Goal: Task Accomplishment & Management: Manage account settings

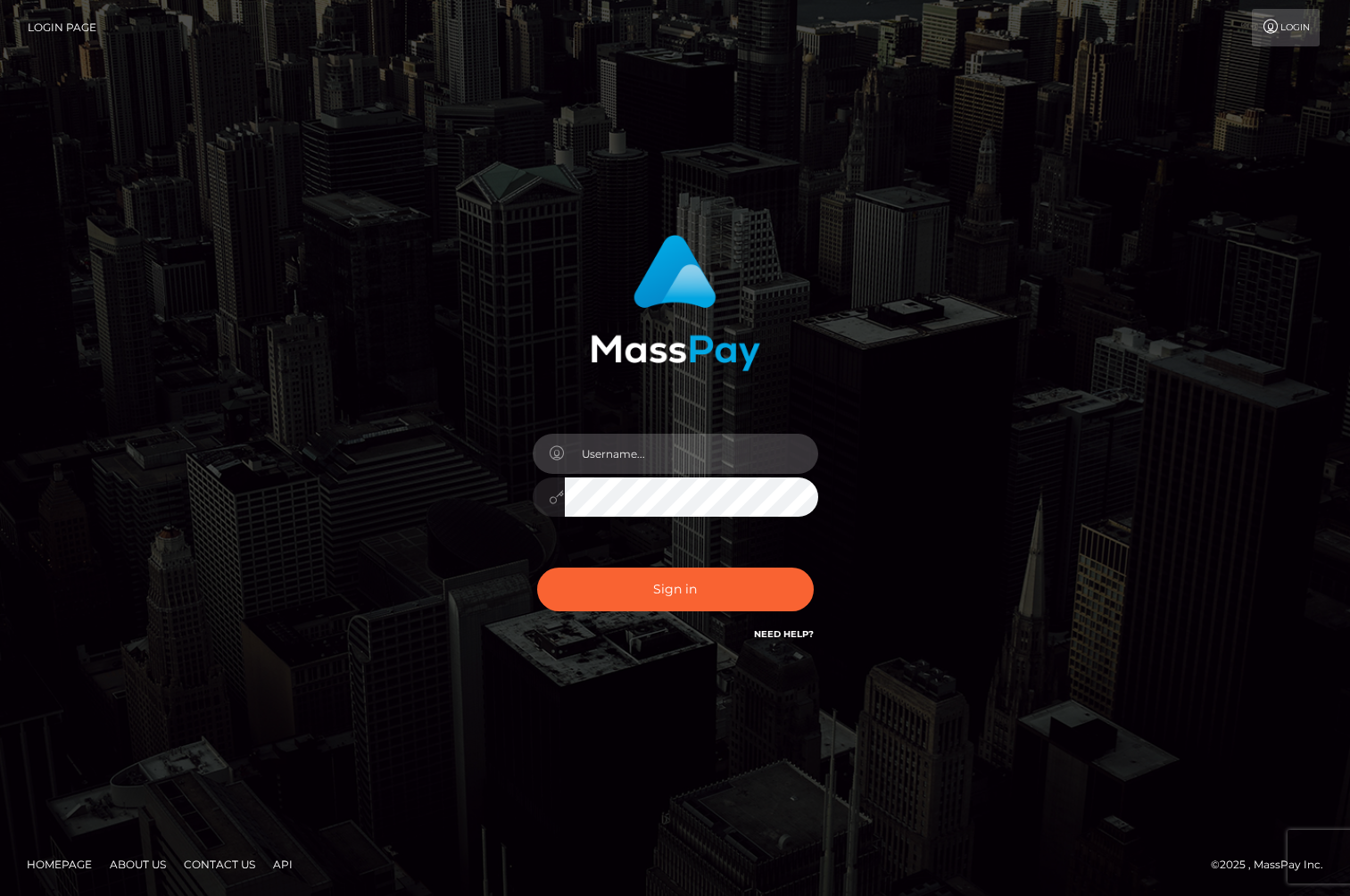
click at [632, 456] on input "text" at bounding box center [692, 453] width 254 height 40
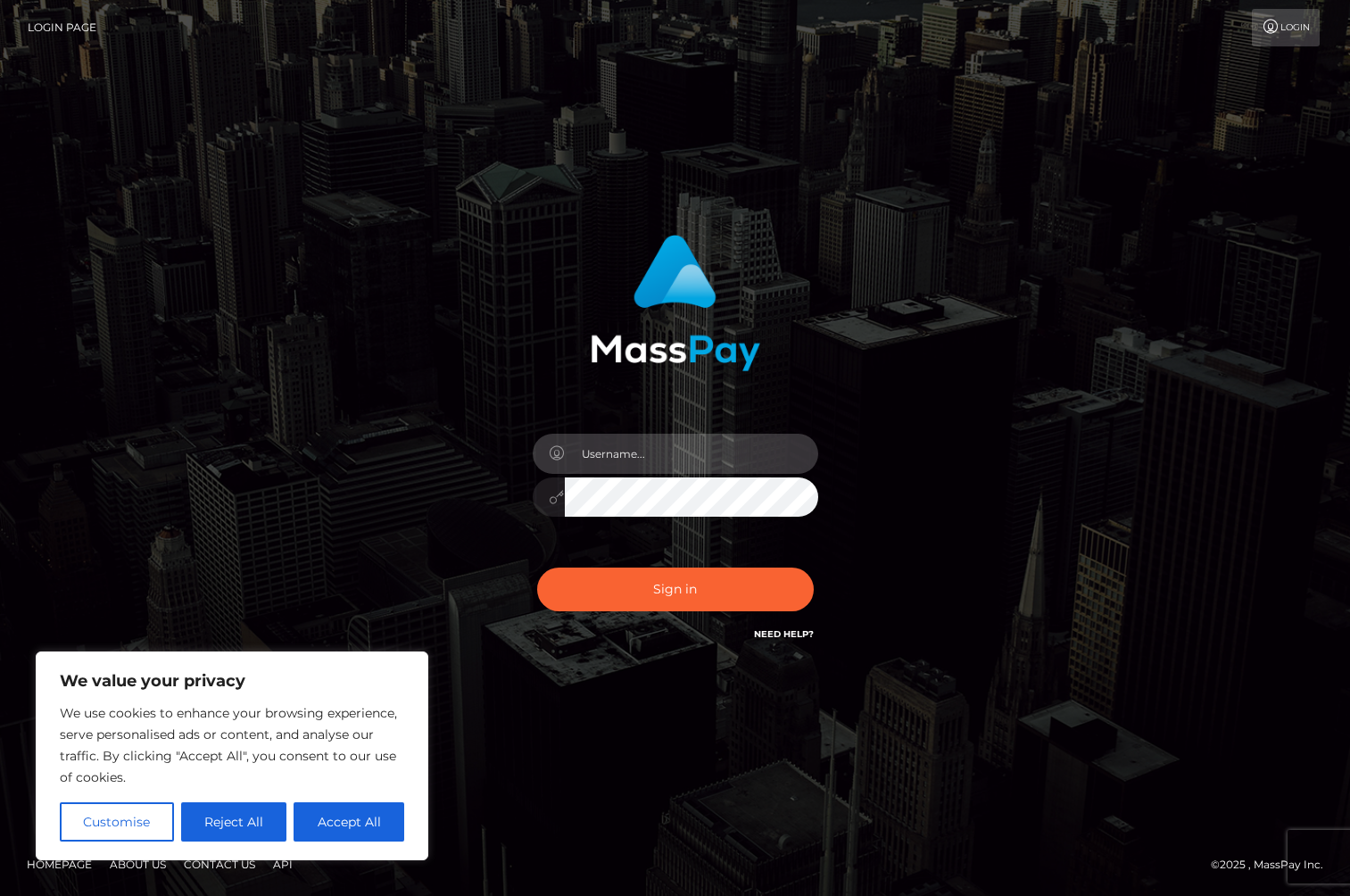
click at [0, 895] on com-1password-button at bounding box center [0, 896] width 0 height 0
type input "jackson.whop"
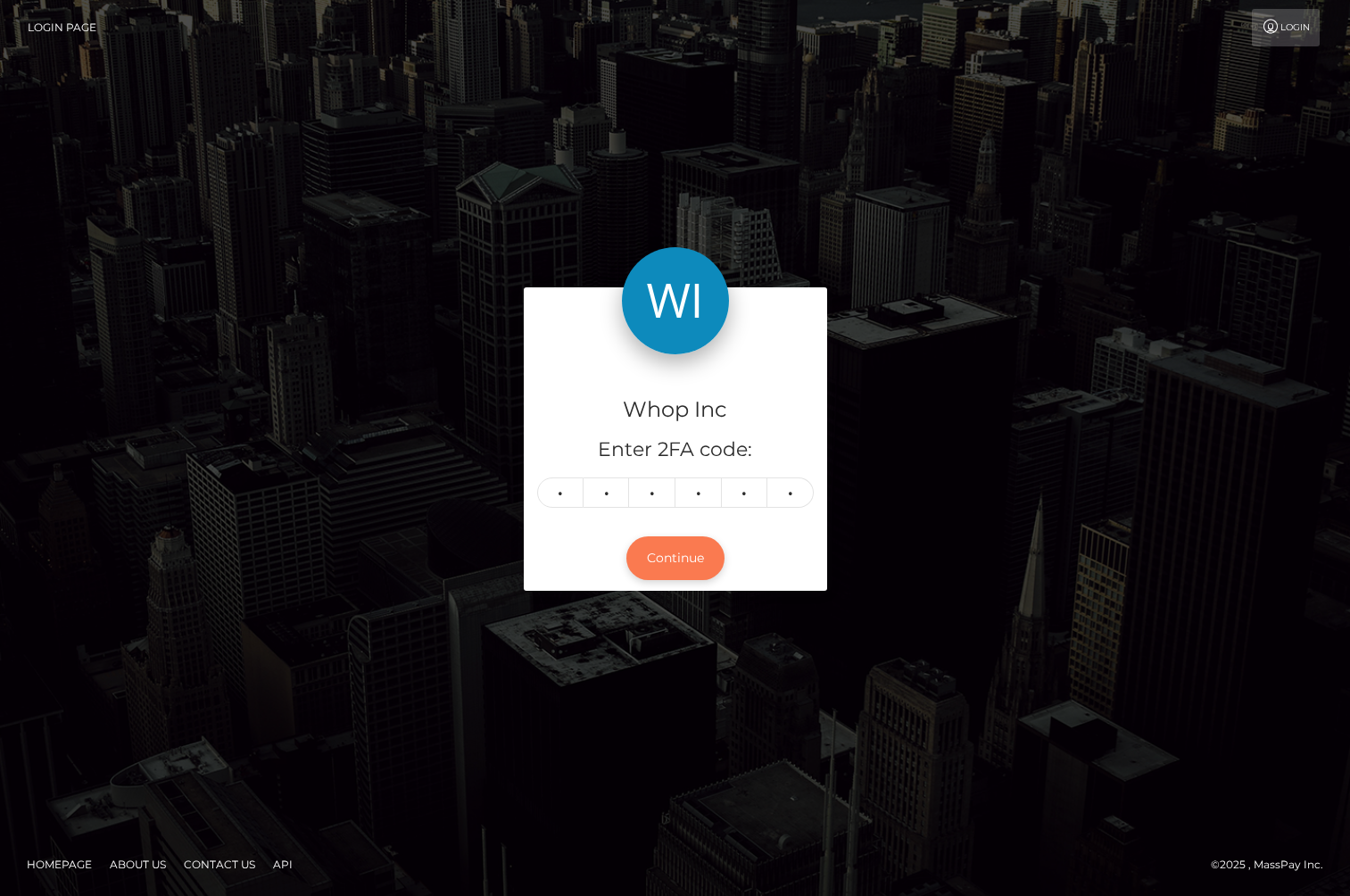
click at [688, 569] on button "Continue" at bounding box center [676, 558] width 98 height 44
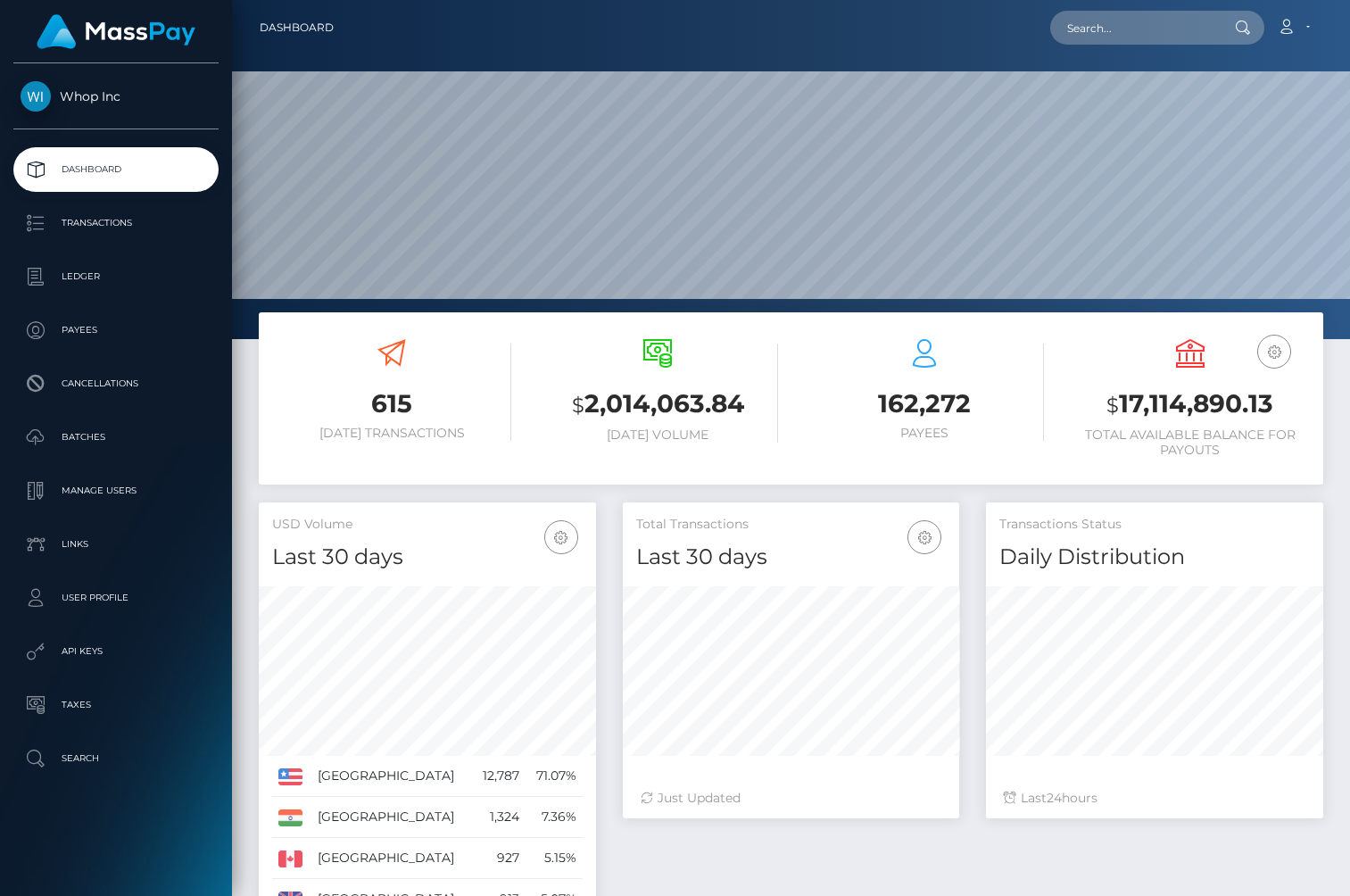
scroll to position [316, 338]
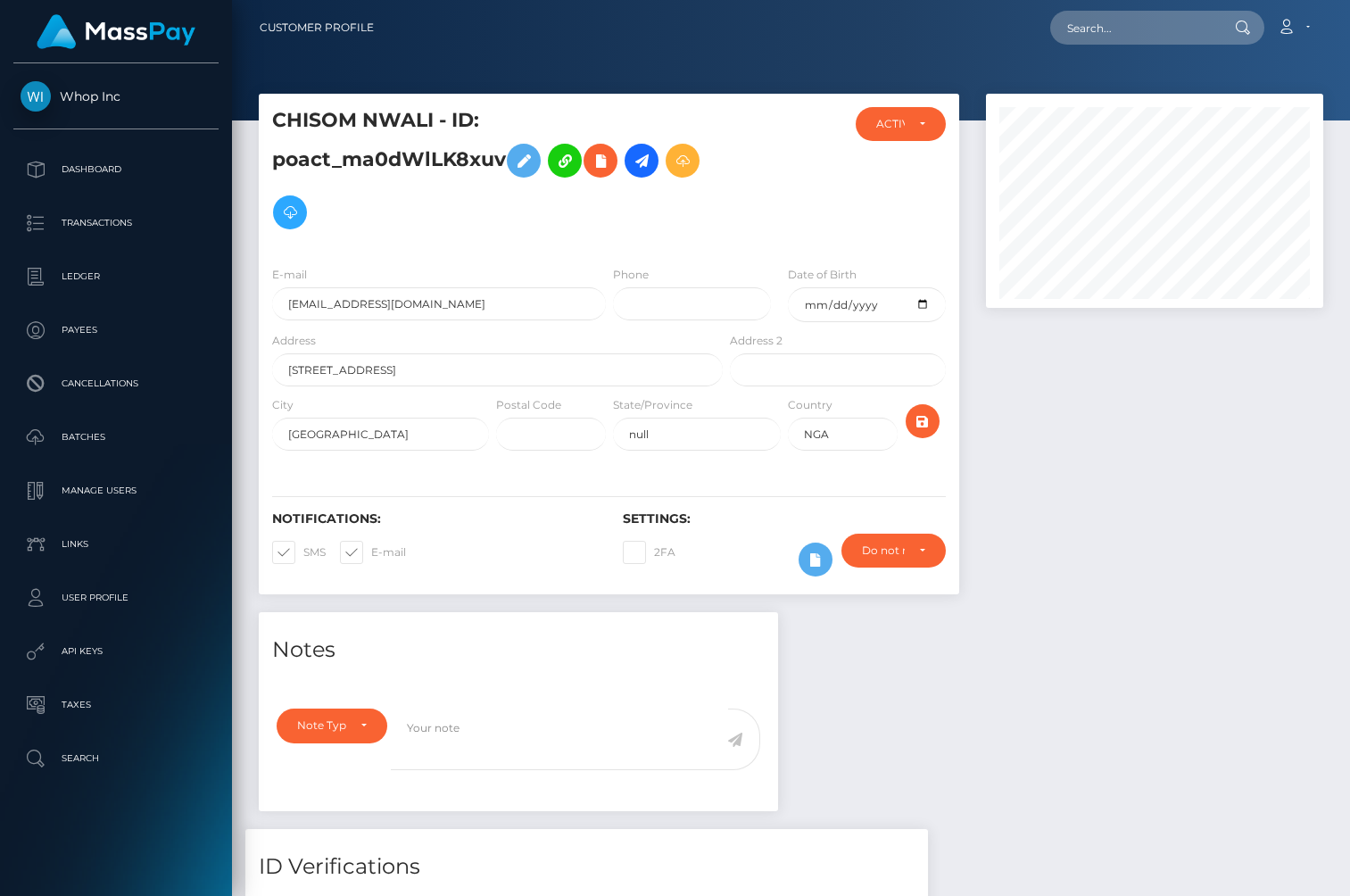
scroll to position [214, 338]
